Goal: Information Seeking & Learning: Check status

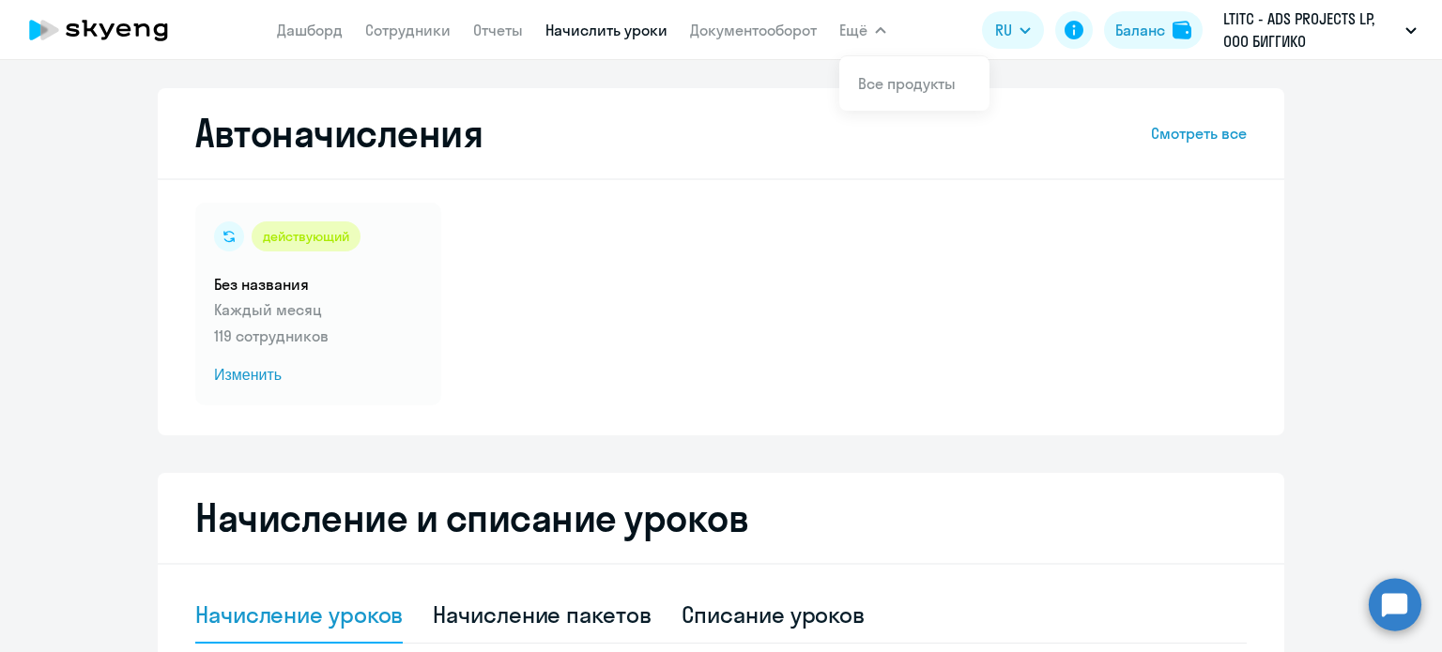
select select "10"
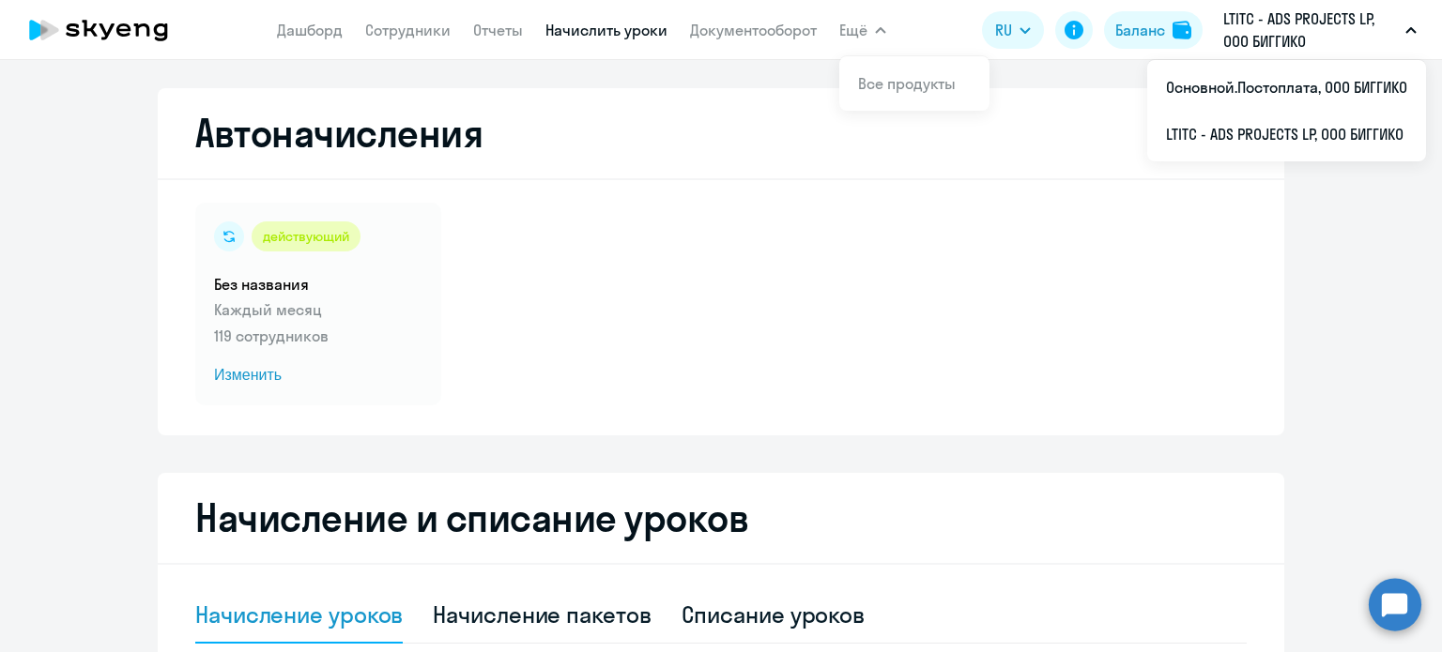
click at [597, 38] on link "Начислить уроки" at bounding box center [606, 30] width 122 height 19
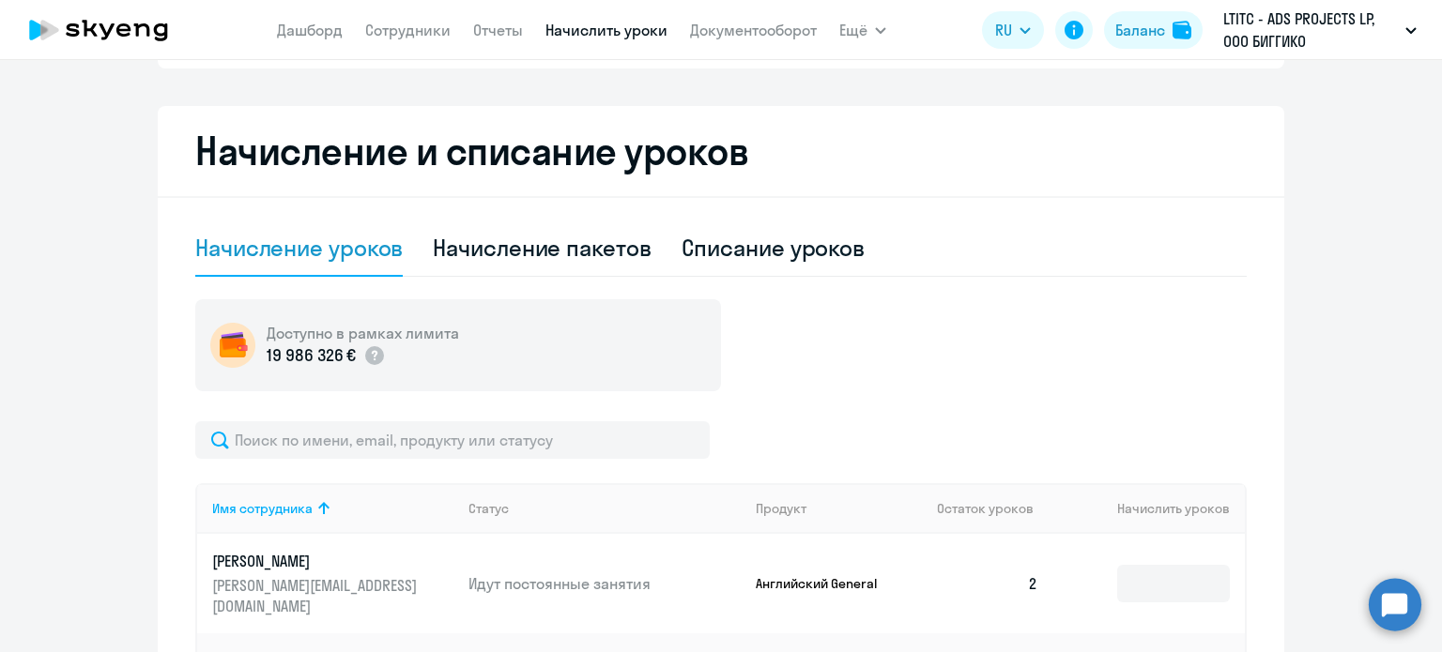
scroll to position [469, 0]
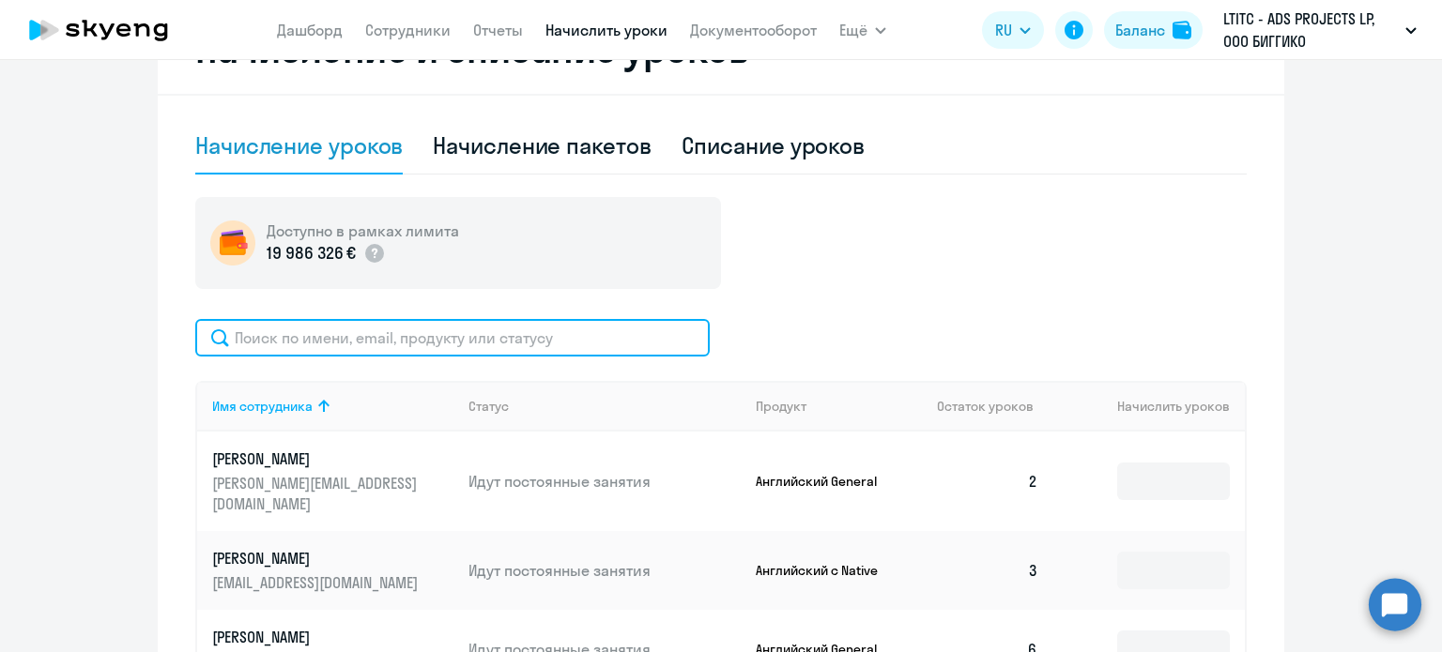
click at [407, 330] on input "text" at bounding box center [452, 338] width 514 height 38
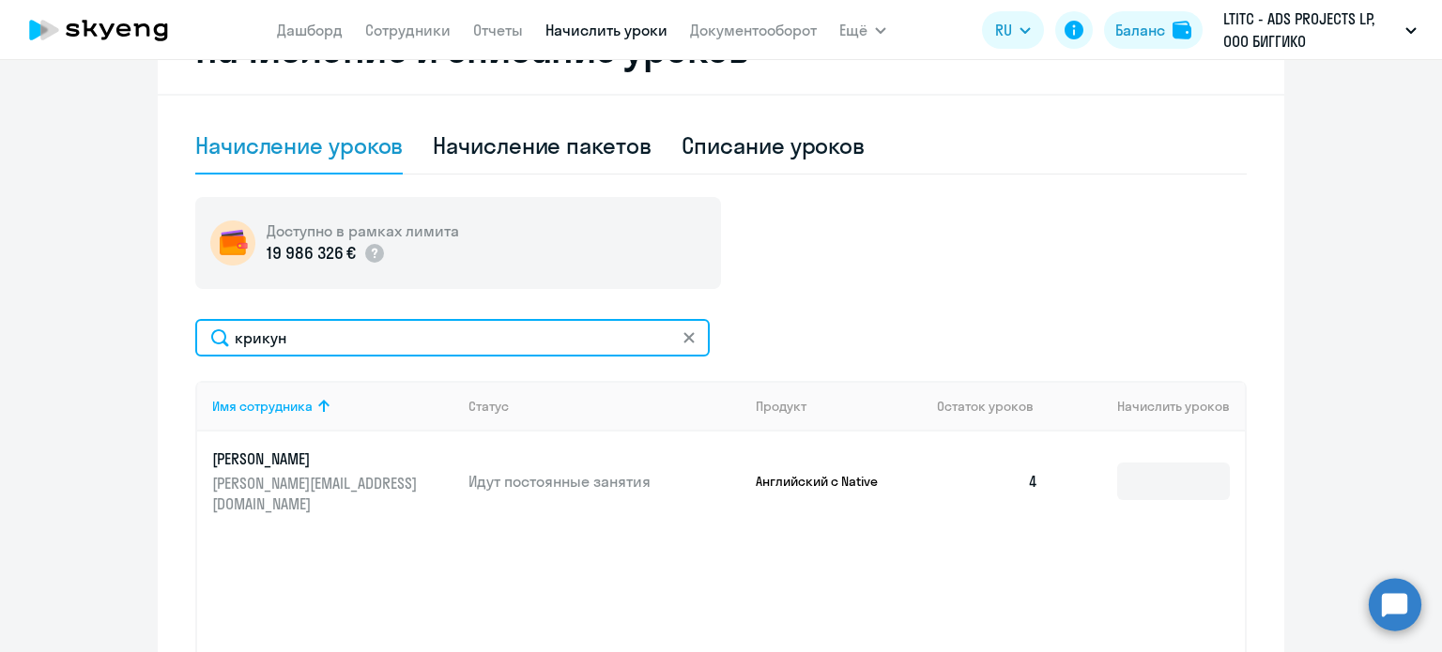
type input "крикун"
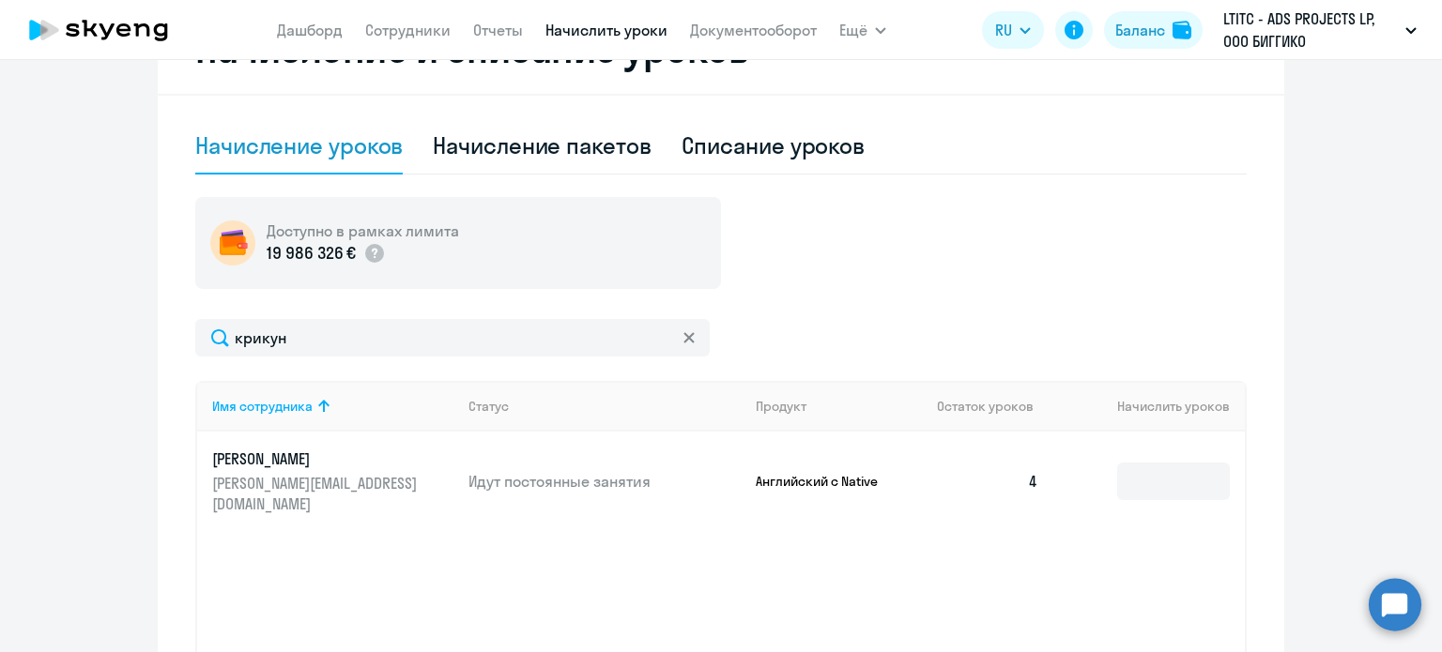
click at [339, 463] on p "[PERSON_NAME]" at bounding box center [317, 459] width 210 height 21
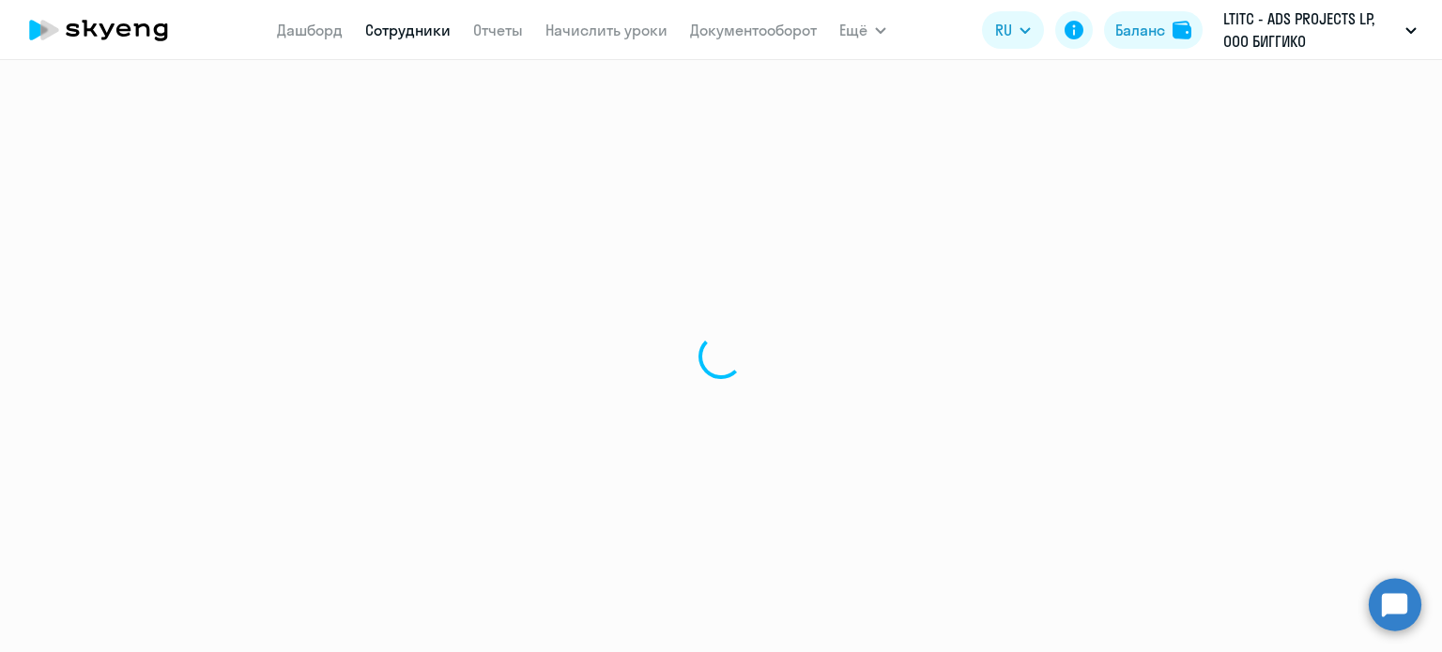
select select "english"
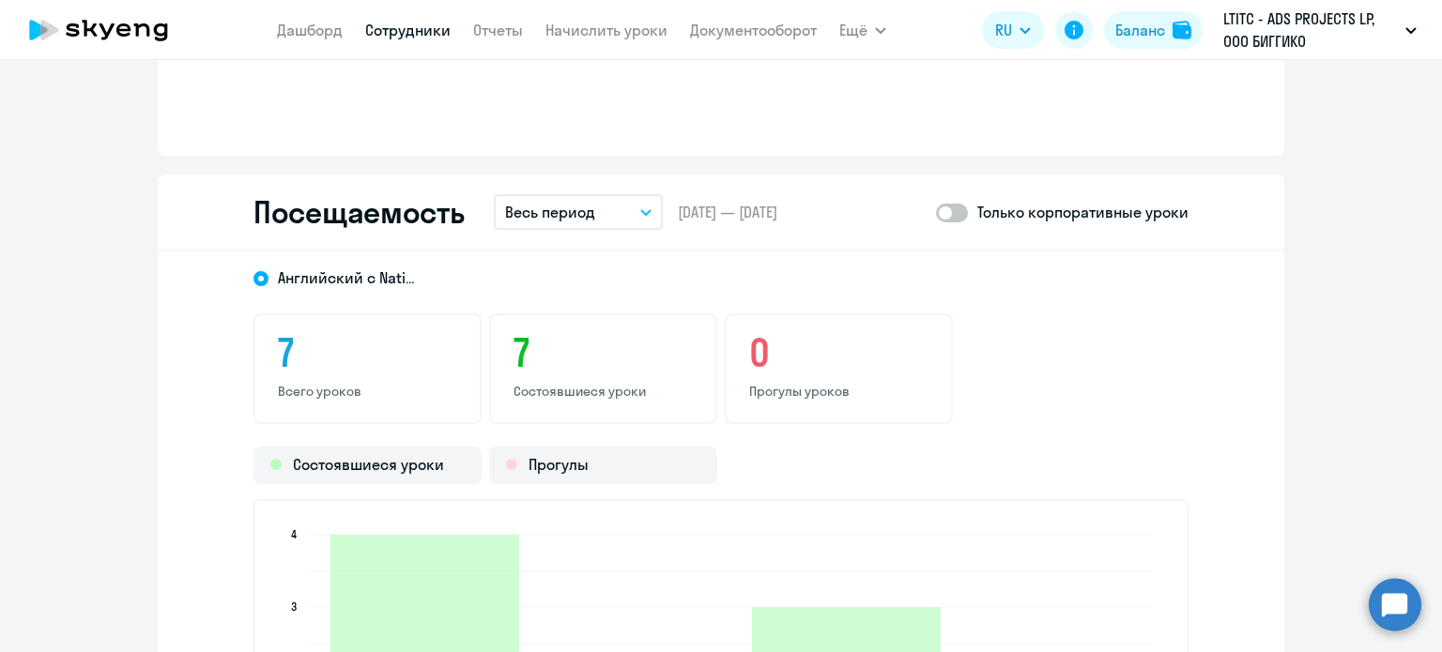
scroll to position [1878, 0]
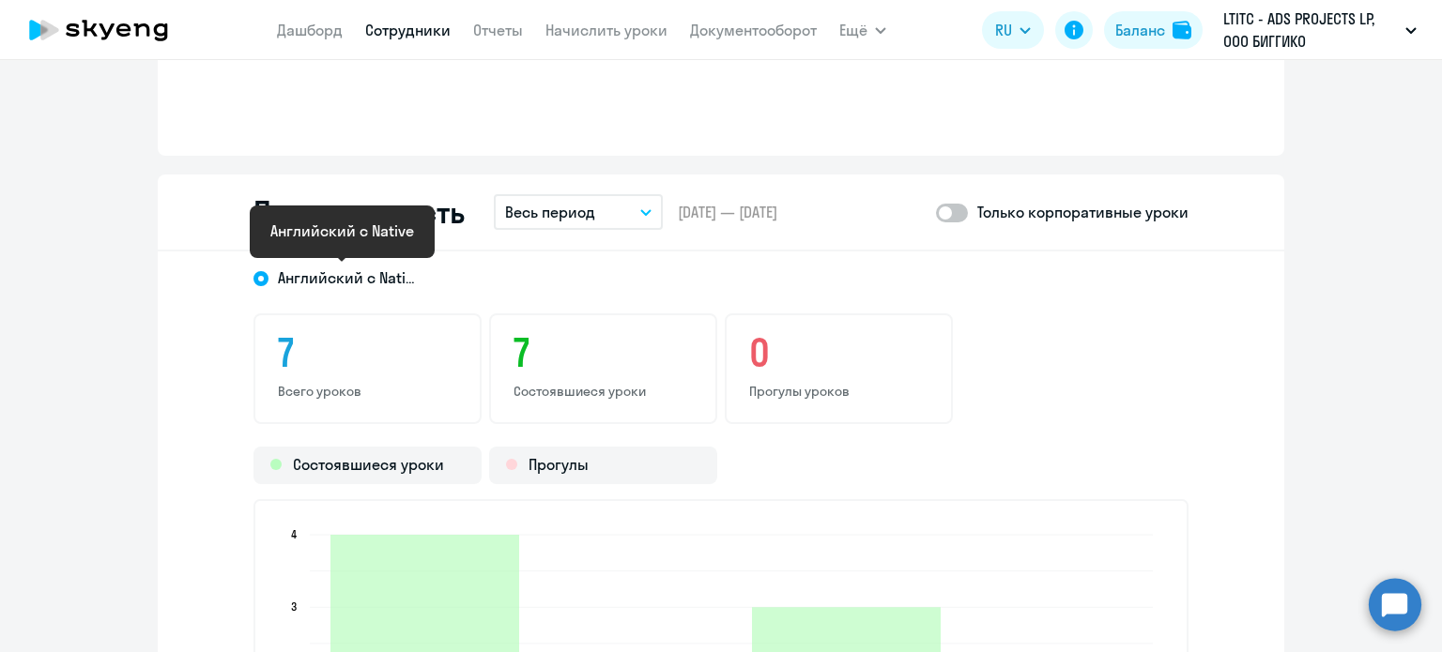
click at [343, 272] on span "Английский с Native" at bounding box center [348, 278] width 141 height 21
click at [0, 0] on input "Английский с Native" at bounding box center [0, 0] width 0 height 0
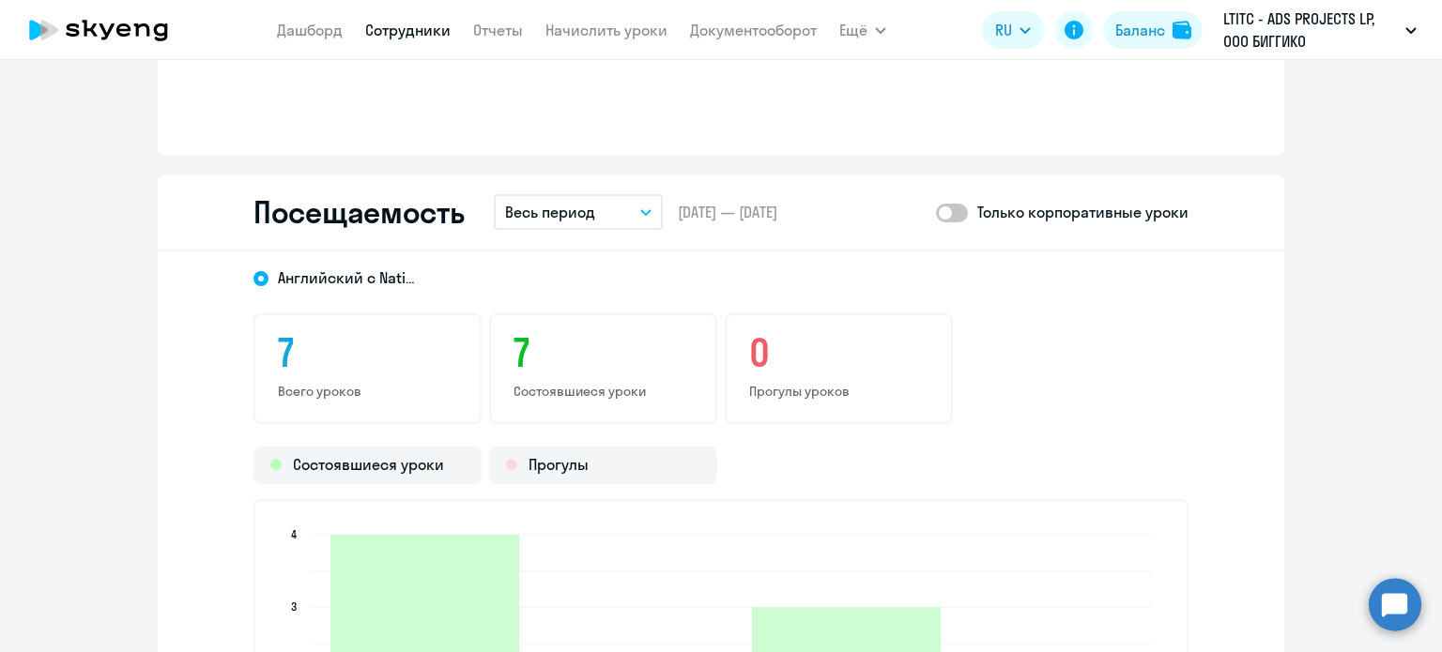
click at [578, 211] on p "Весь период" at bounding box center [550, 212] width 90 height 23
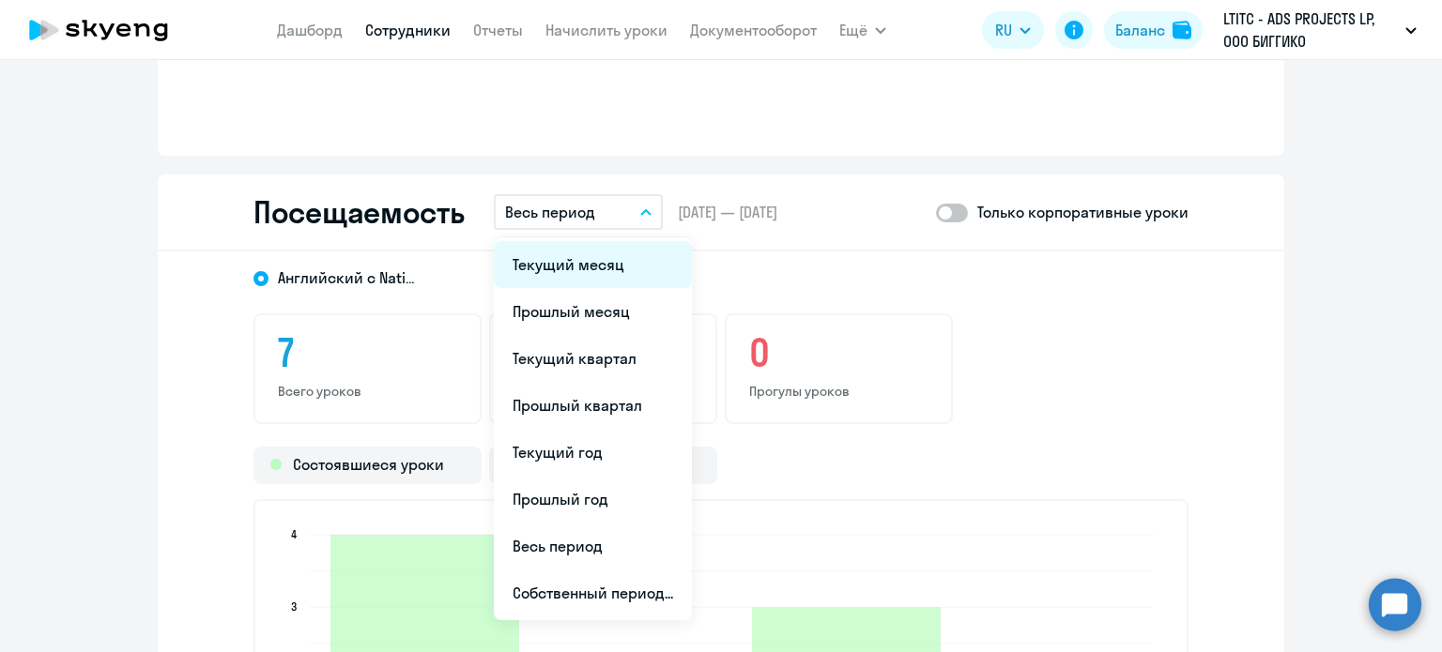
click at [582, 269] on li "Текущий месяц" at bounding box center [593, 264] width 198 height 47
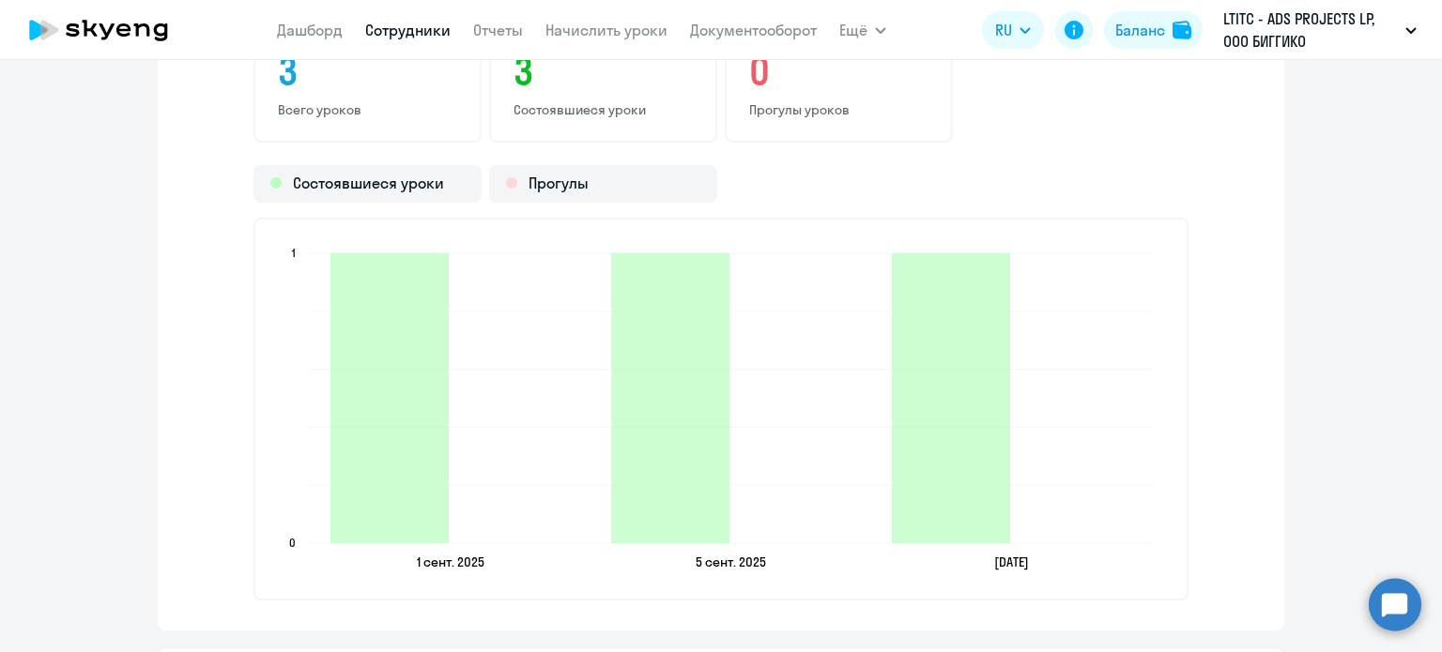
scroll to position [1972, 0]
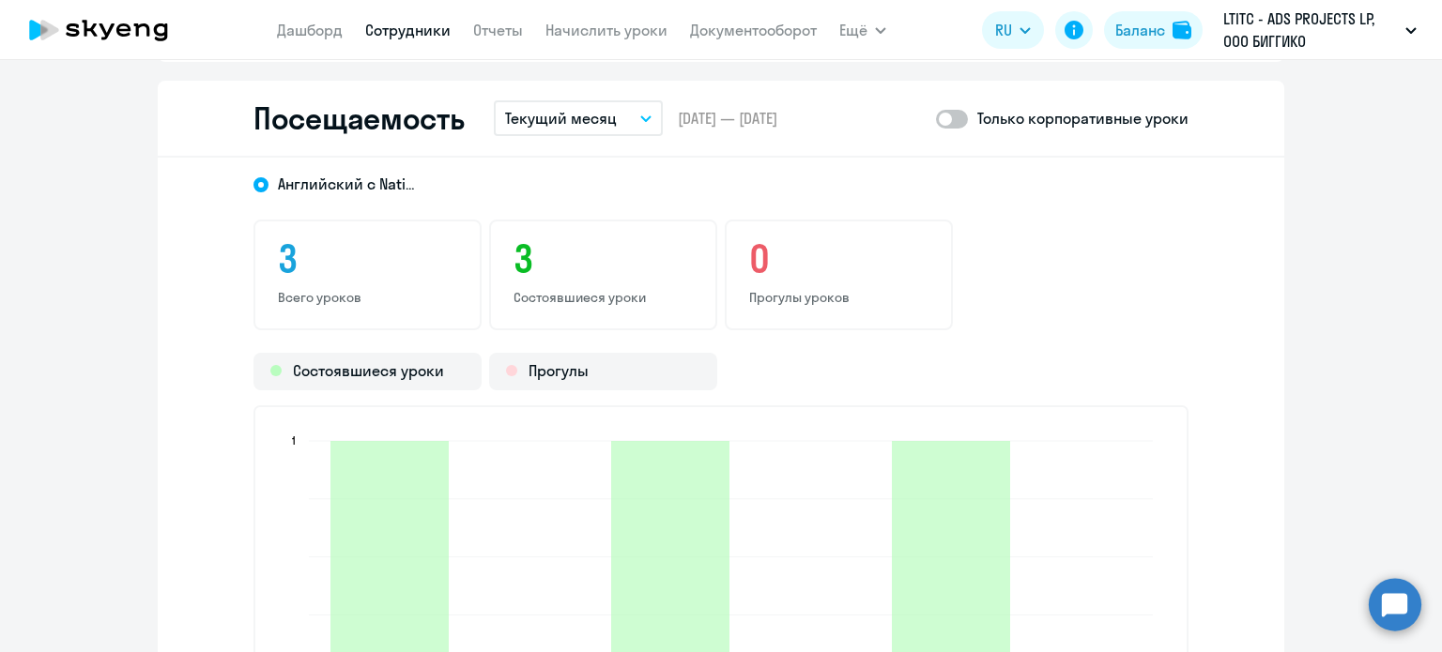
click at [424, 31] on link "Сотрудники" at bounding box center [407, 30] width 85 height 19
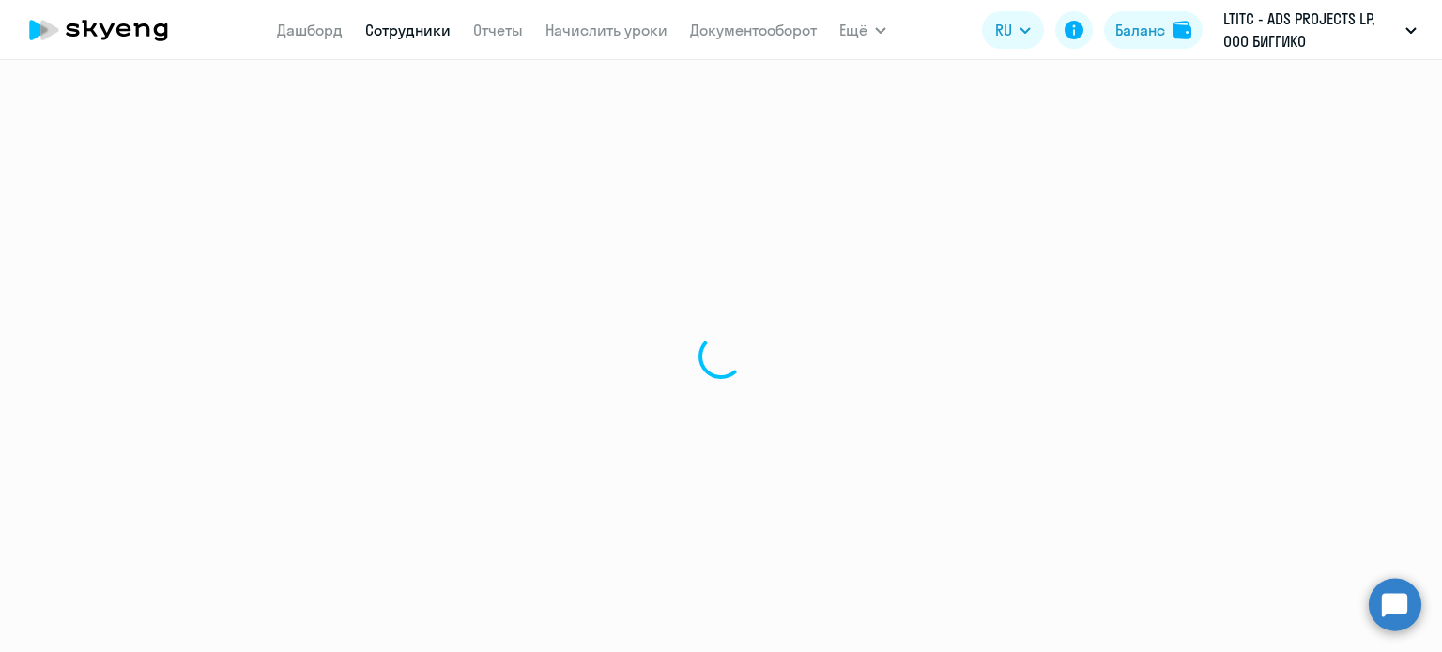
select select "30"
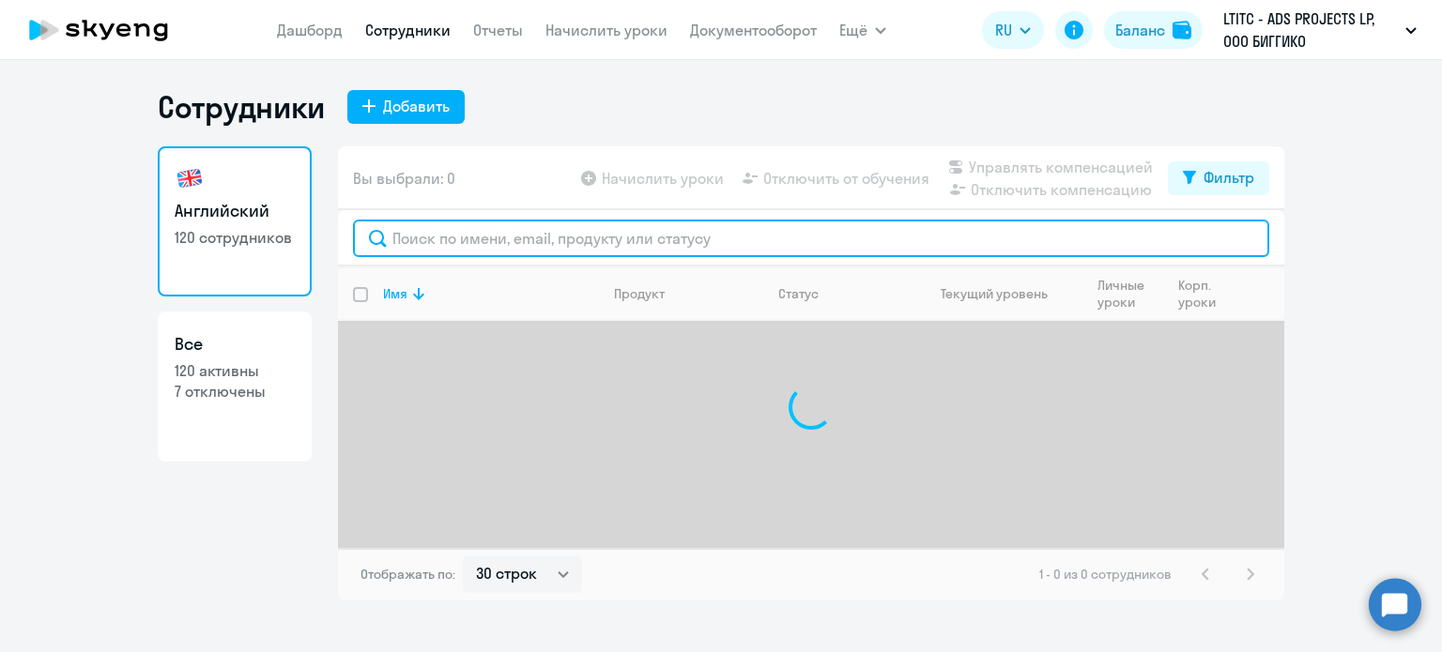
click at [500, 243] on input "text" at bounding box center [811, 239] width 916 height 38
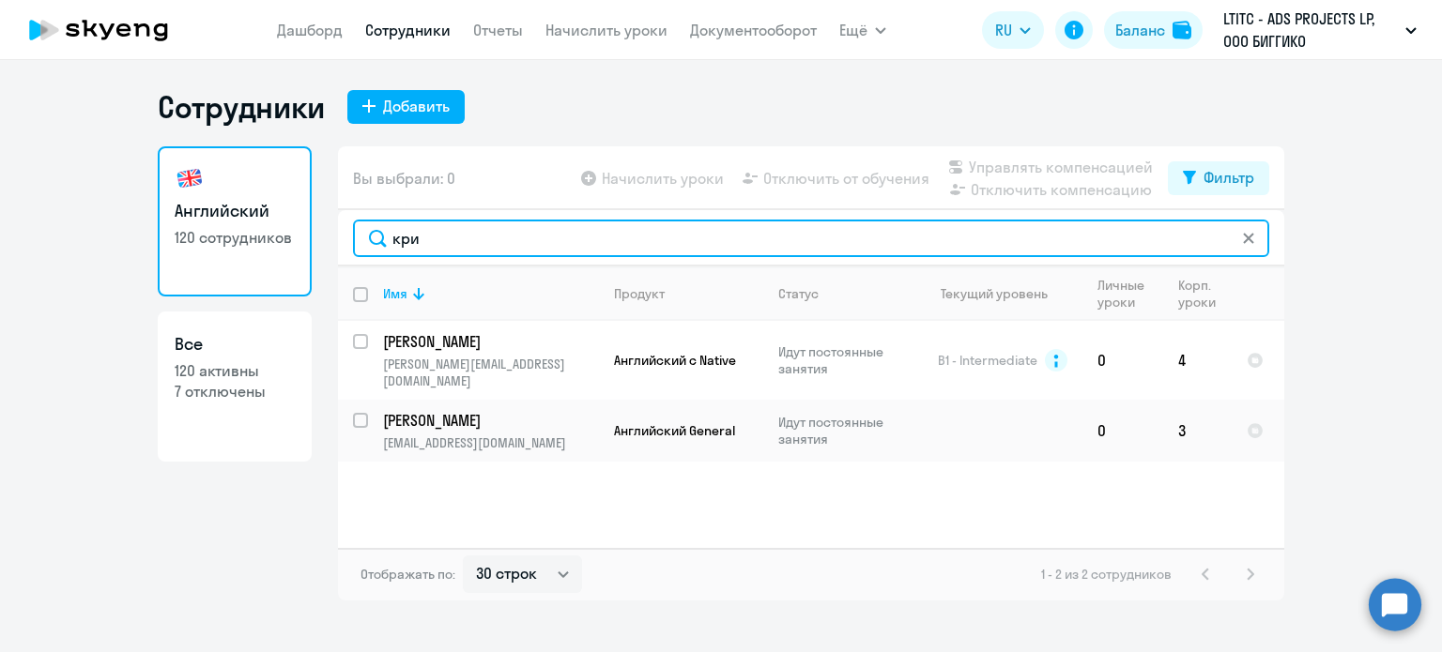
type input "кри"
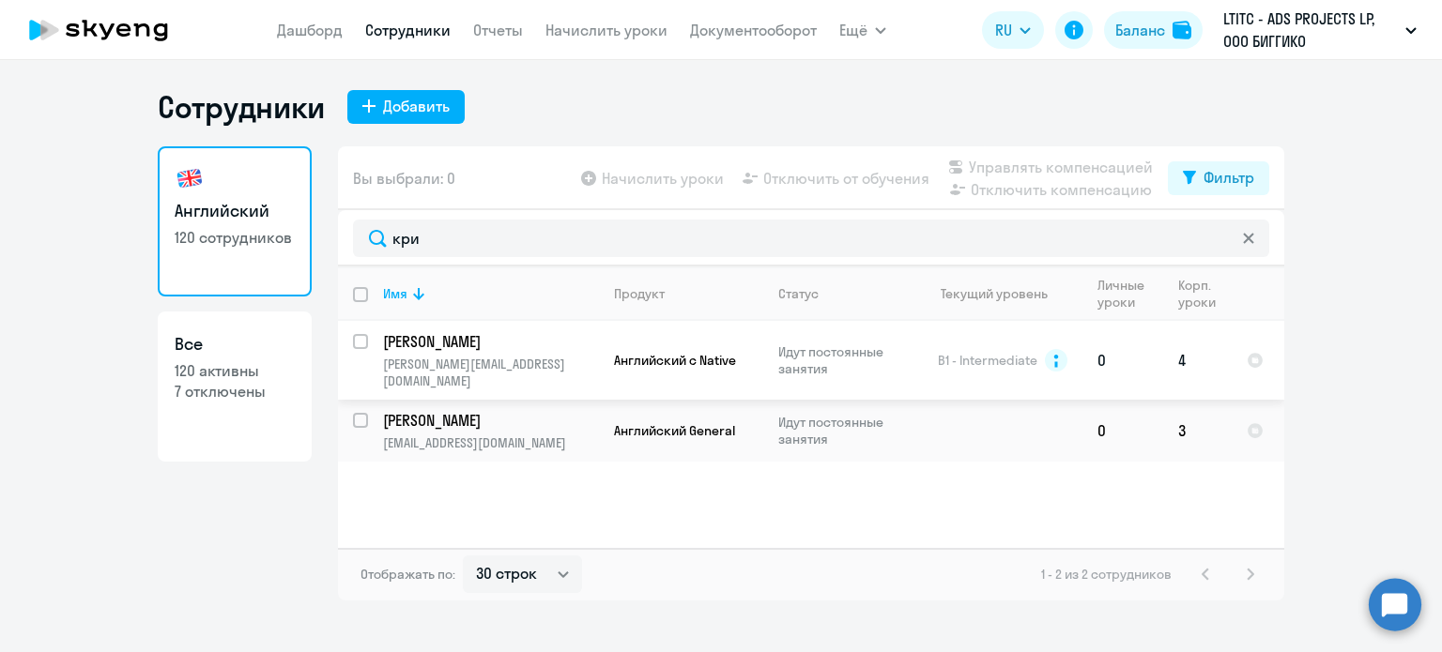
click at [426, 365] on p "[PERSON_NAME][EMAIL_ADDRESS][DOMAIN_NAME]" at bounding box center [490, 373] width 215 height 34
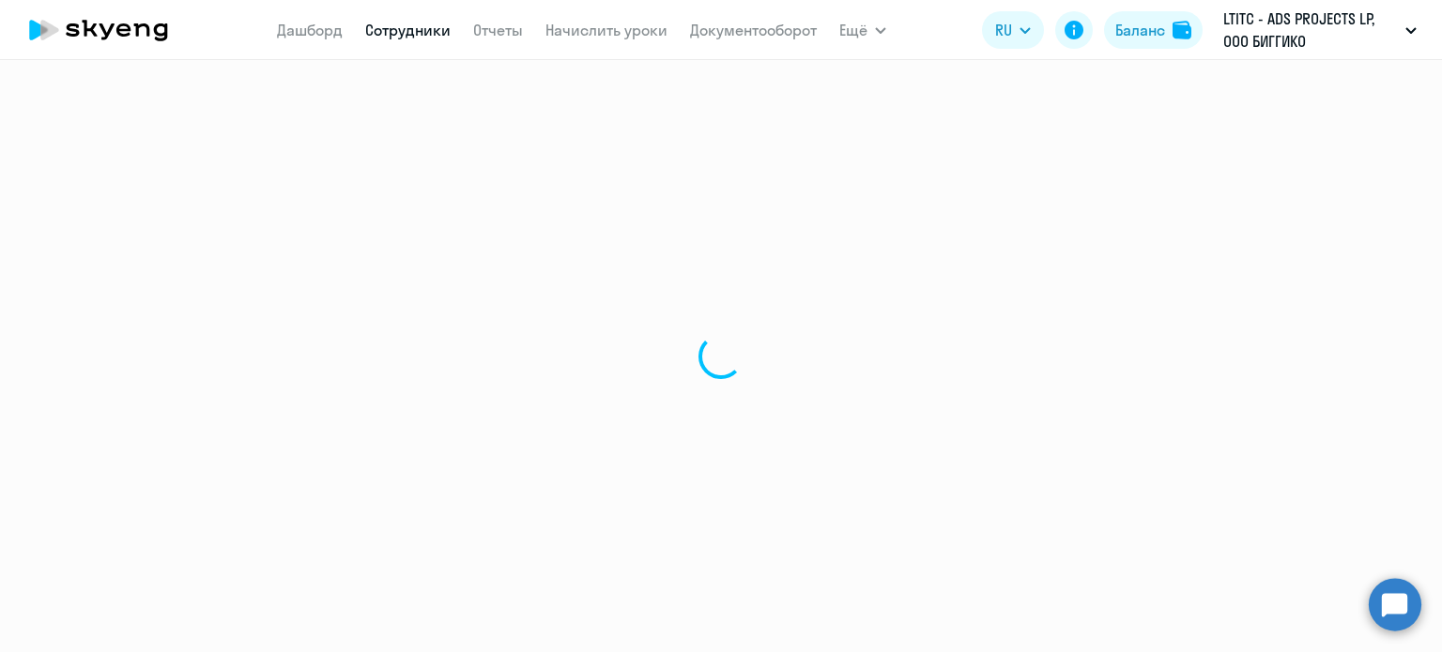
select select "english"
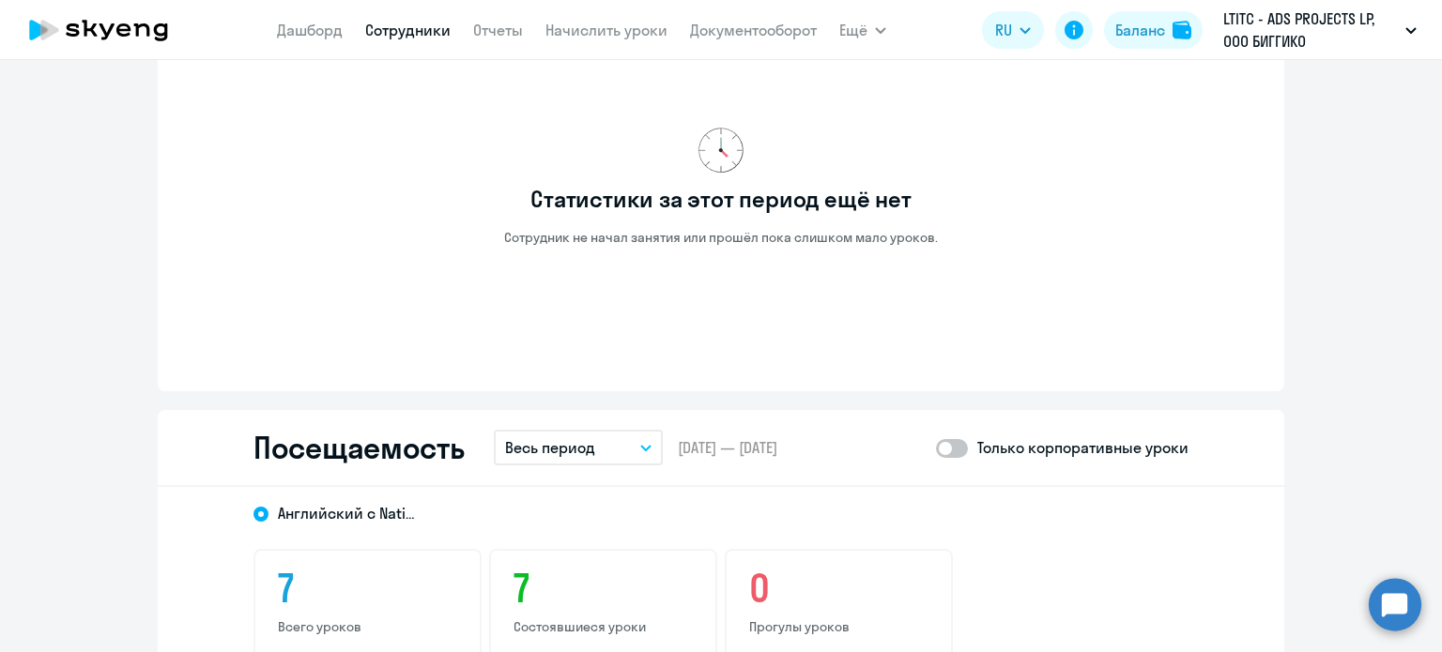
scroll to position [1878, 0]
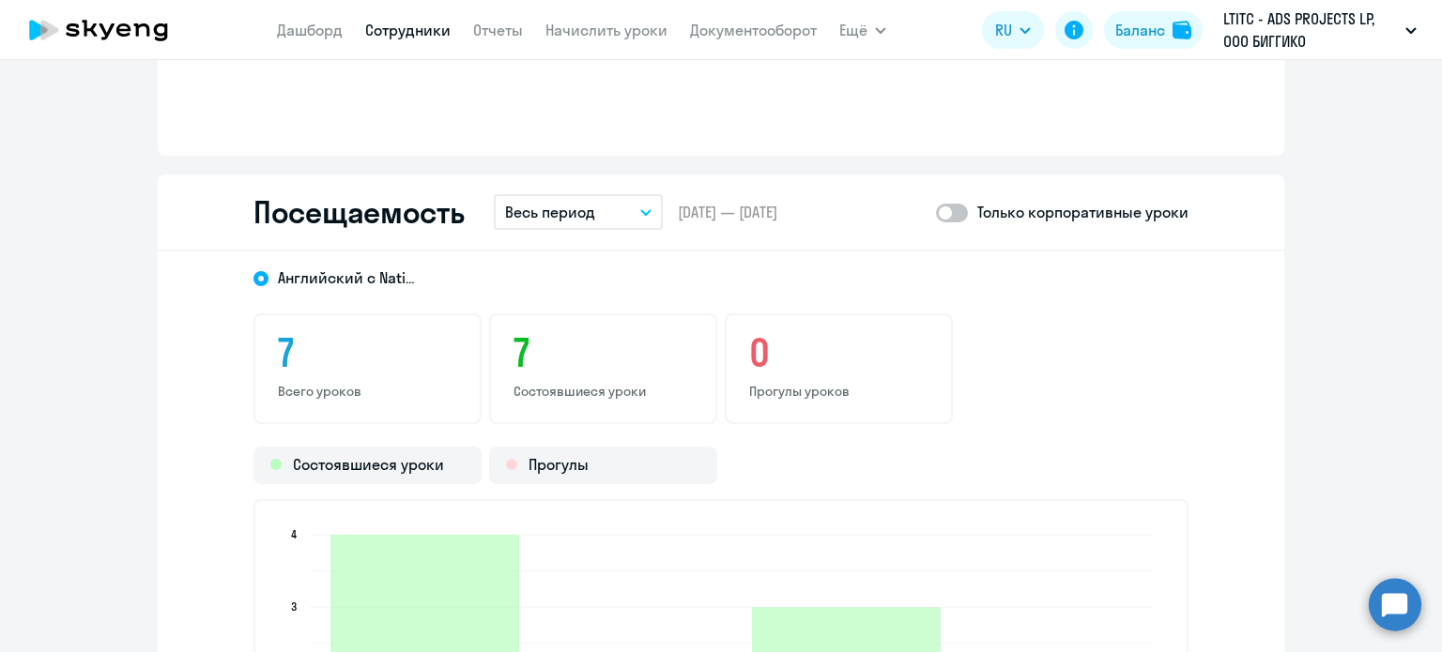
click at [513, 206] on p "Весь период" at bounding box center [550, 212] width 90 height 23
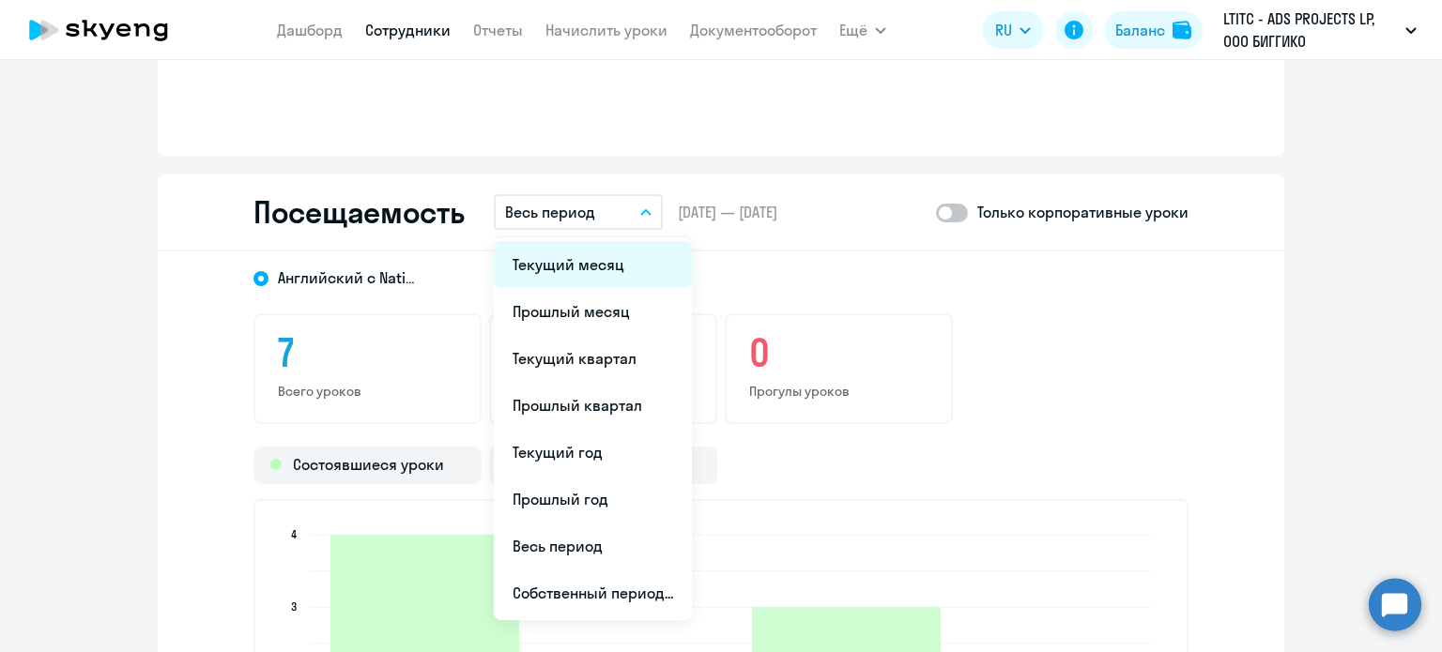
click at [539, 258] on li "Текущий месяц" at bounding box center [593, 264] width 198 height 47
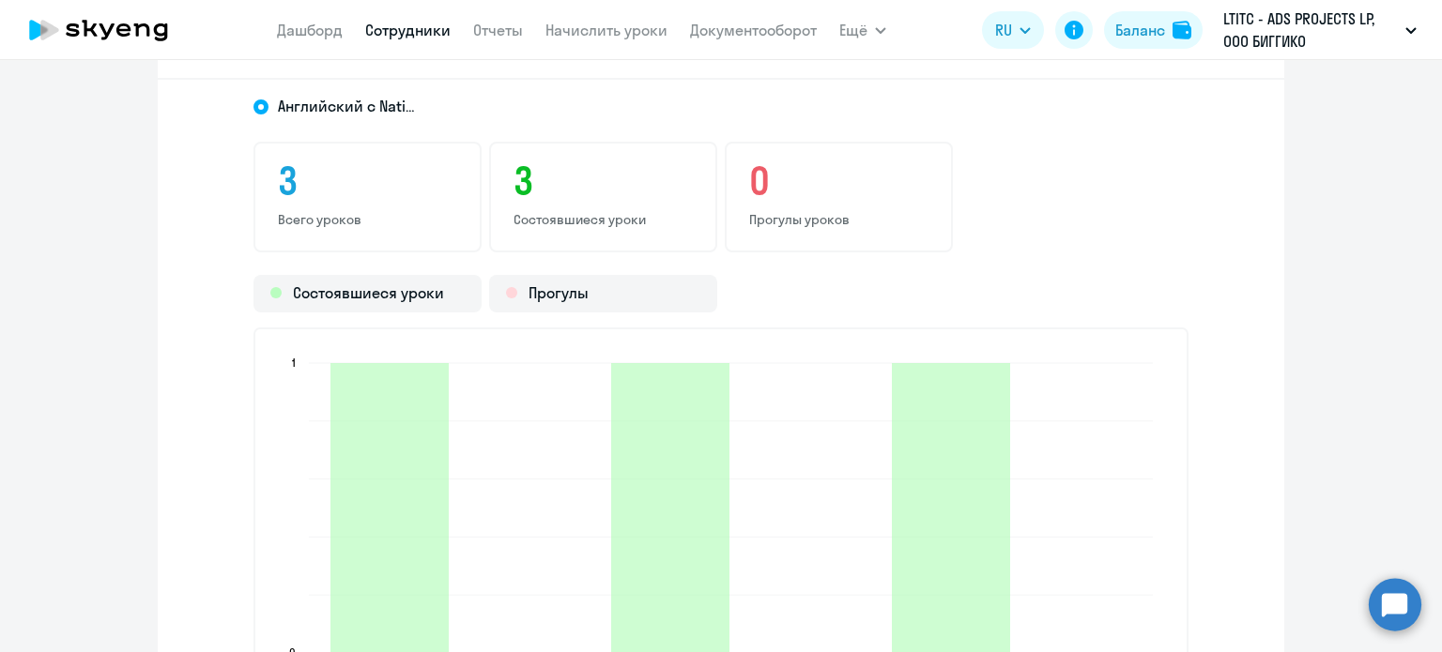
scroll to position [2253, 0]
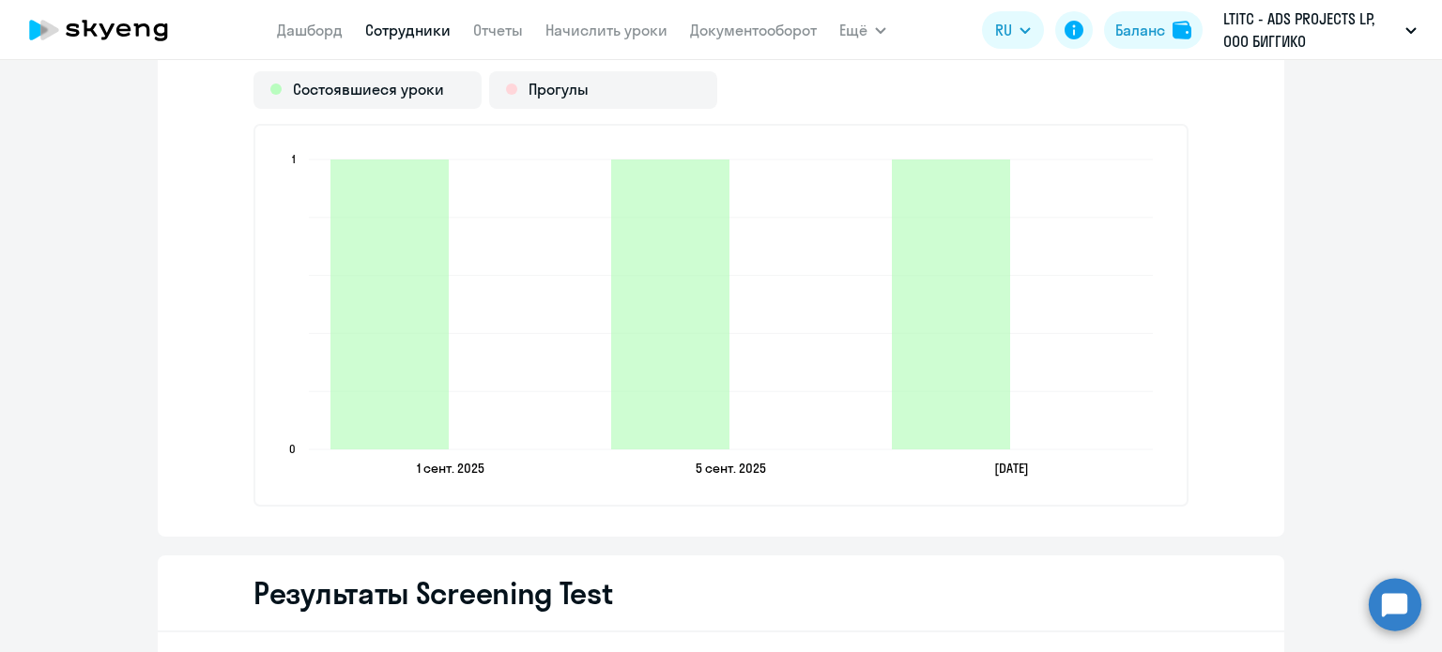
click at [1058, 520] on div "Английский с Native 3 Всего уроков 3 Состоявшиеся уроки 0 Прогулы уроков Состоя…" at bounding box center [721, 206] width 1127 height 661
click at [314, 33] on link "Дашборд" at bounding box center [310, 30] width 66 height 19
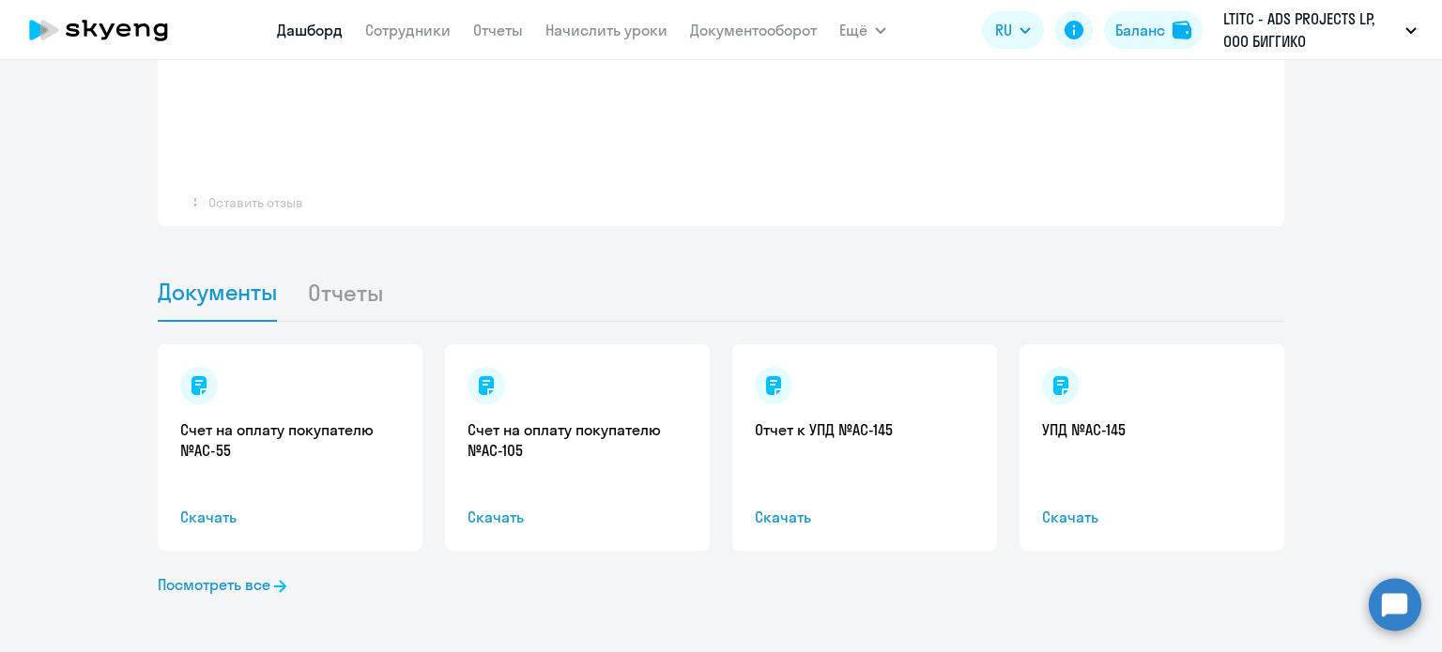
select select "30"
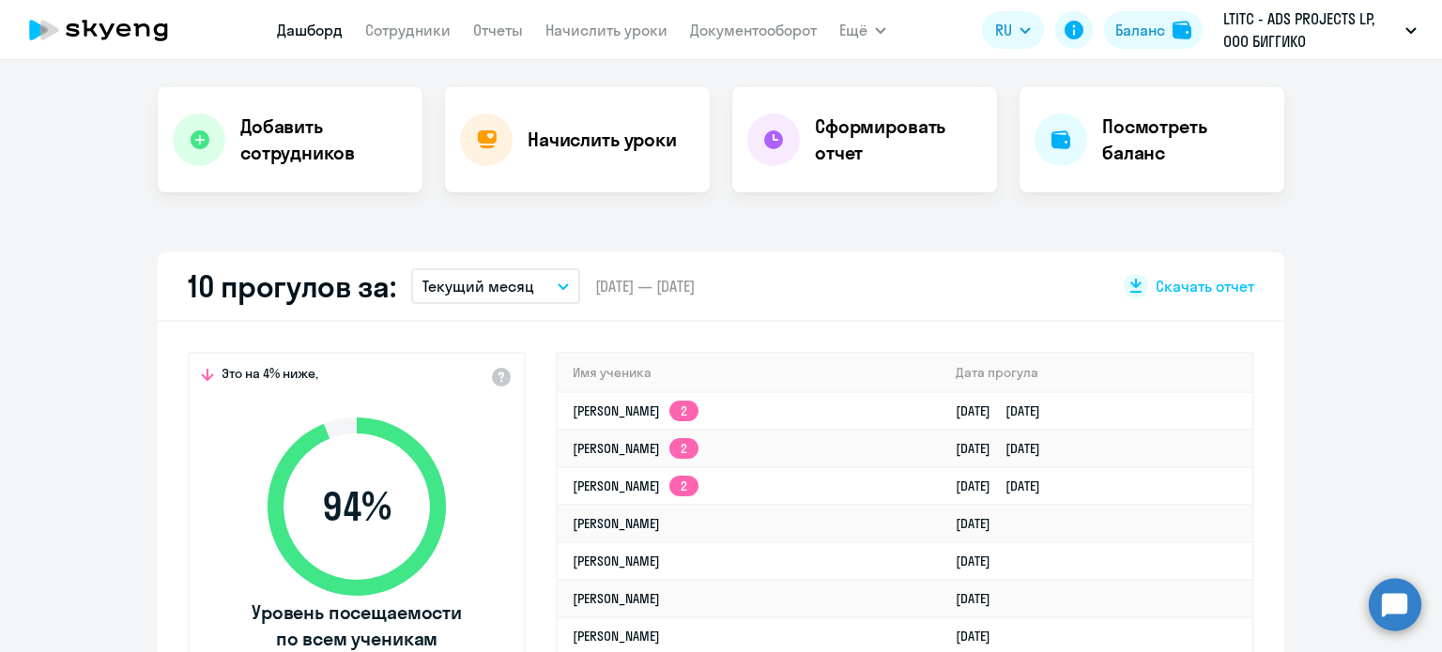
scroll to position [454, 0]
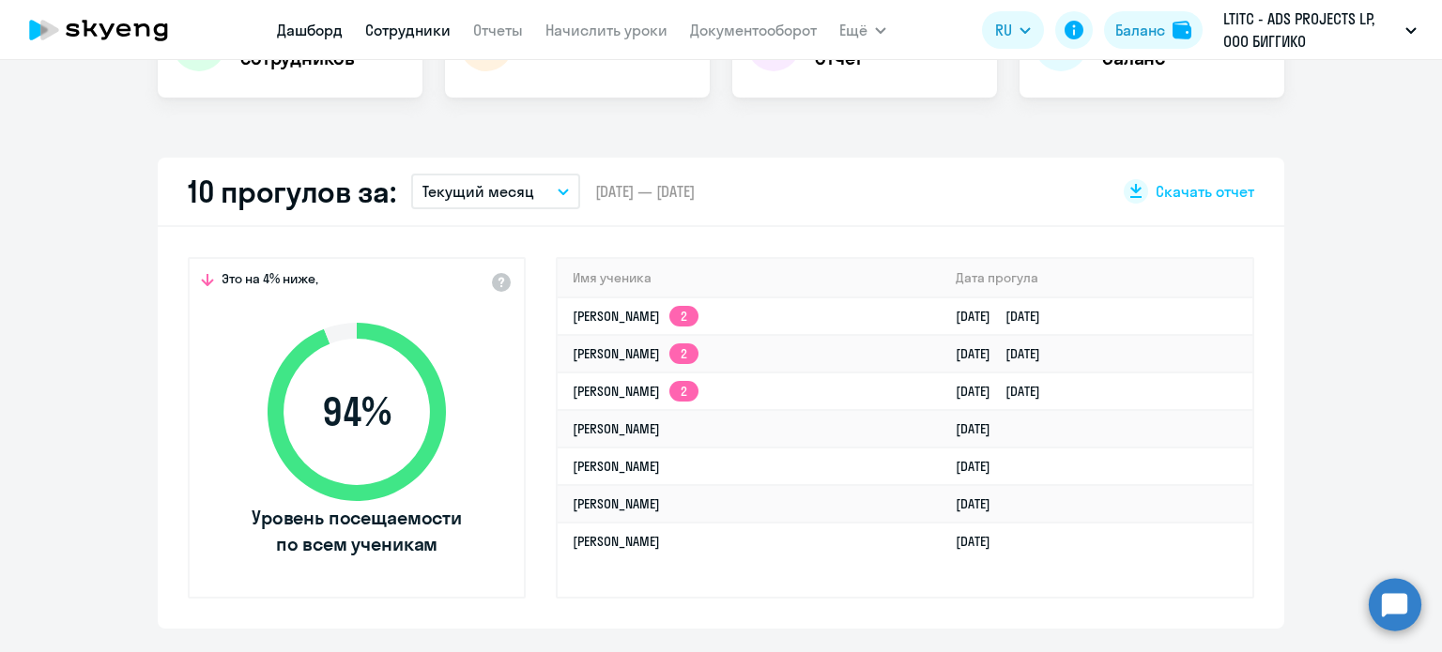
click at [405, 36] on link "Сотрудники" at bounding box center [407, 30] width 85 height 19
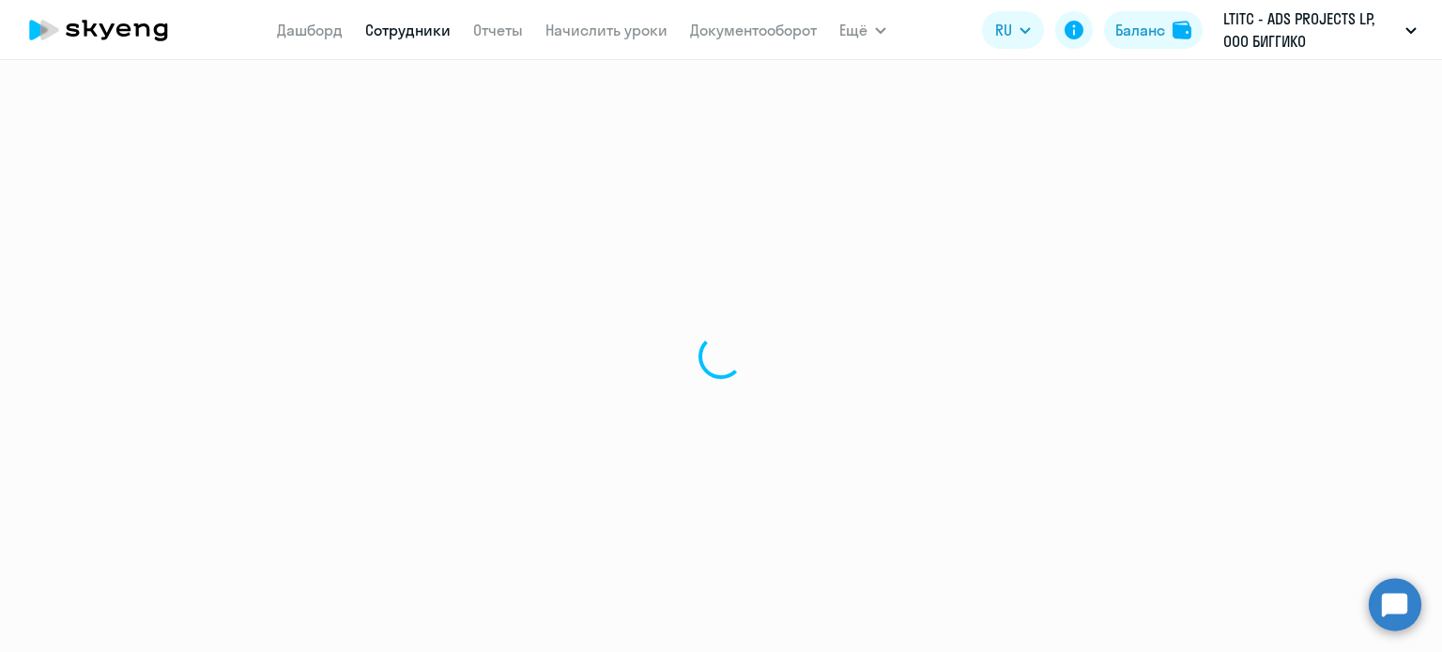
select select "30"
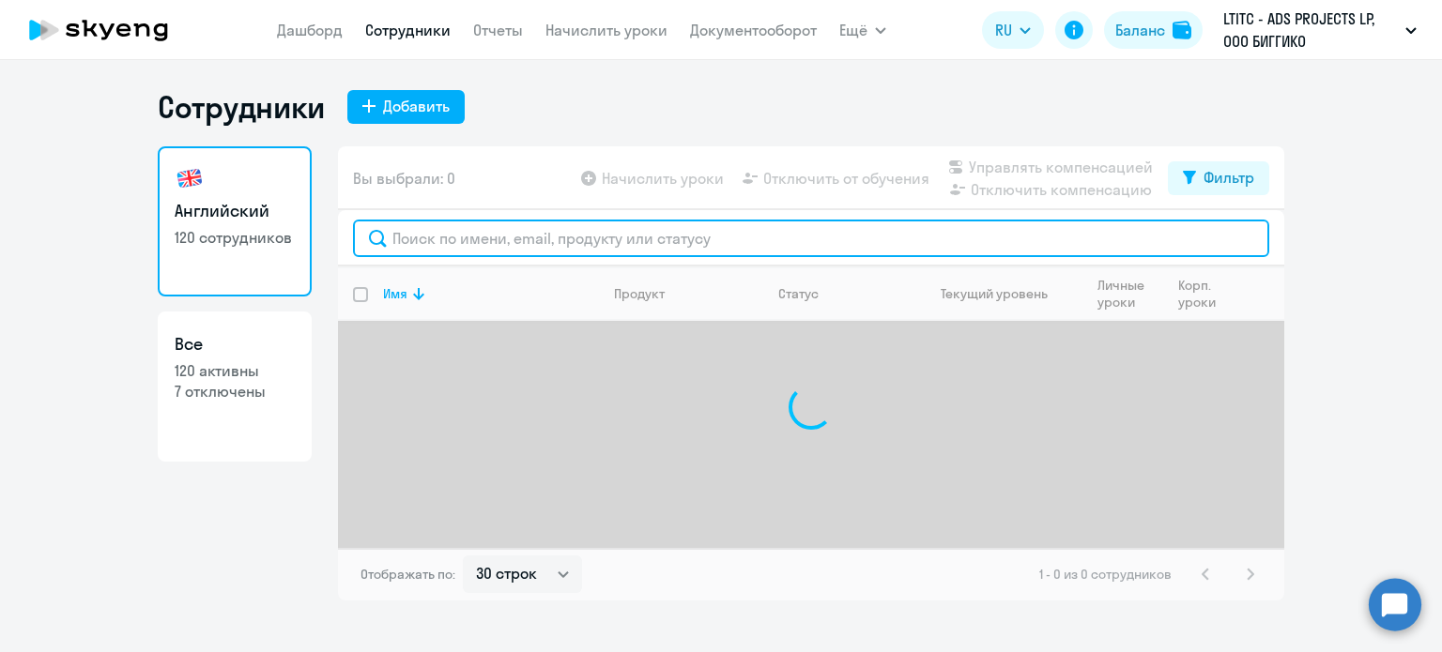
click at [514, 243] on input "text" at bounding box center [811, 239] width 916 height 38
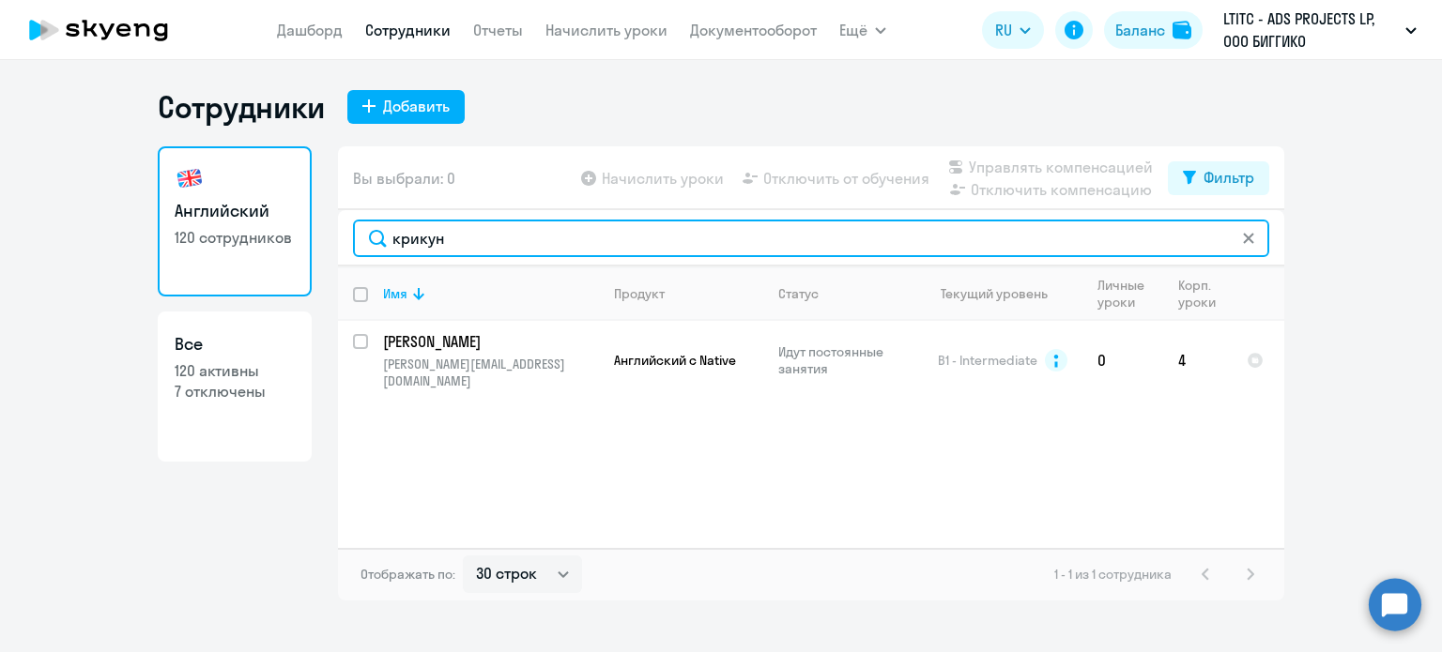
type input "крикун"
